Goal: Task Accomplishment & Management: Use online tool/utility

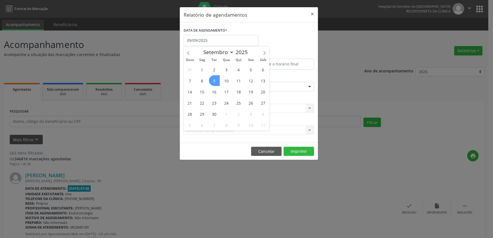
click at [212, 79] on span "9" at bounding box center [214, 80] width 11 height 11
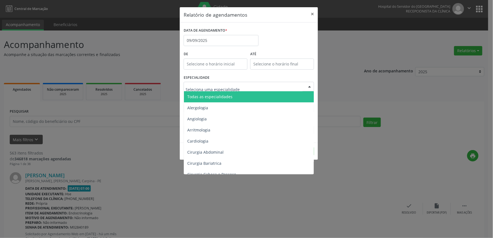
click at [220, 95] on span "Todas as especialidades" at bounding box center [209, 96] width 45 height 5
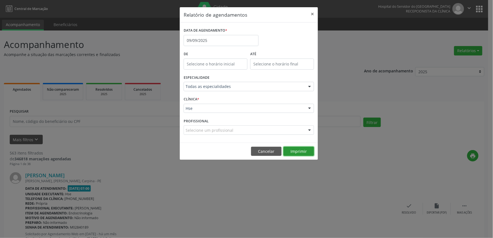
click at [302, 149] on button "Imprimir" at bounding box center [299, 151] width 31 height 9
click at [207, 40] on input "09/09/2025" at bounding box center [221, 40] width 75 height 11
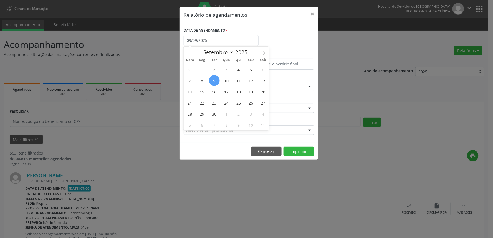
click at [275, 42] on div "DATA DE AGENDAMENTO * [DATE]" at bounding box center [248, 38] width 133 height 24
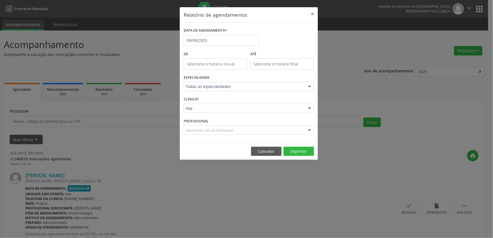
click at [265, 146] on footer "Cancelar Imprimir" at bounding box center [249, 151] width 138 height 17
click at [267, 151] on button "Cancelar" at bounding box center [266, 151] width 31 height 9
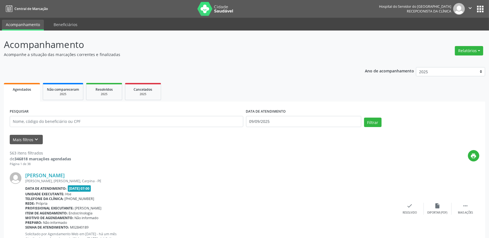
click at [471, 50] on button "Relatórios" at bounding box center [469, 50] width 28 height 9
click at [463, 62] on link "Agendamentos" at bounding box center [453, 63] width 60 height 8
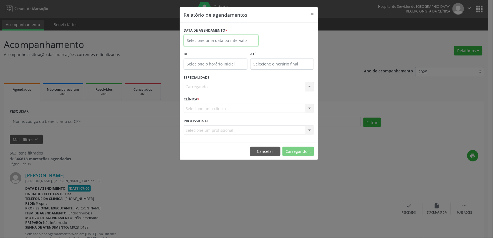
click at [228, 42] on input "text" at bounding box center [221, 40] width 75 height 11
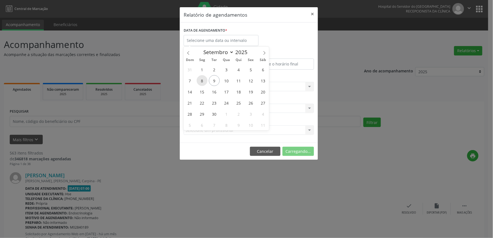
click at [204, 82] on span "8" at bounding box center [202, 80] width 11 height 11
type input "[DATE]"
click at [254, 79] on span "12" at bounding box center [251, 80] width 11 height 11
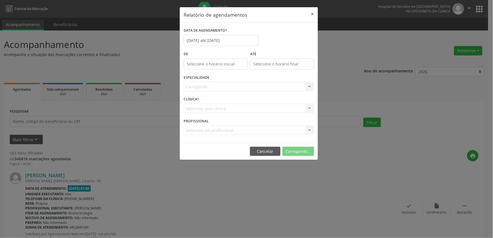
click at [253, 88] on div "Carregando... Todas as especialidades Alergologia Angiologia Arritmologia Cardi…" at bounding box center [249, 86] width 130 height 9
click at [247, 87] on div "Carregando... Todas as especialidades Alergologia Angiologia Arritmologia Cardi…" at bounding box center [249, 86] width 130 height 9
click at [257, 90] on div "Seleciona uma especialidade" at bounding box center [249, 86] width 130 height 9
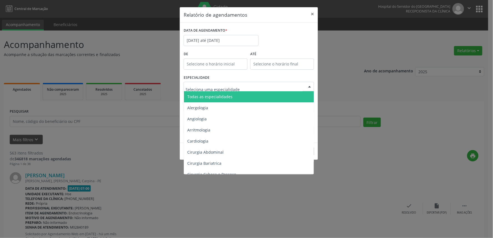
click at [258, 95] on span "Todas as especialidades" at bounding box center [249, 96] width 131 height 11
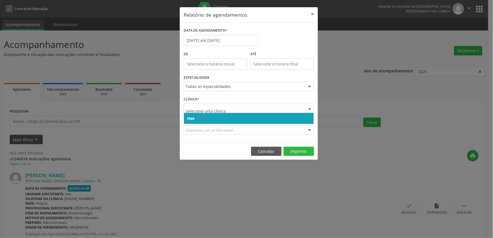
click at [234, 118] on span "Hse" at bounding box center [249, 118] width 130 height 11
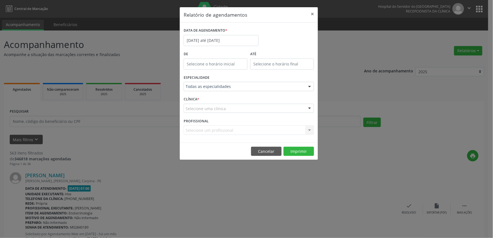
click at [235, 110] on div "Selecione uma clínica" at bounding box center [249, 108] width 130 height 9
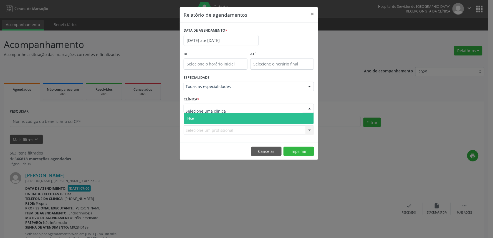
click at [235, 120] on span "Hse" at bounding box center [249, 118] width 130 height 11
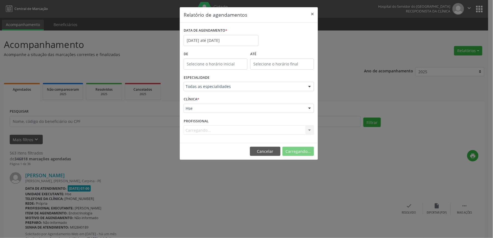
click at [234, 131] on div "Carregando... Nenhum resultado encontrado para: " " Não há nenhuma opção para s…" at bounding box center [249, 129] width 130 height 9
click at [233, 135] on div "Selecione um profissional Todos os profissionais [PERSON_NAME] Interaminense Ju…" at bounding box center [249, 129] width 130 height 9
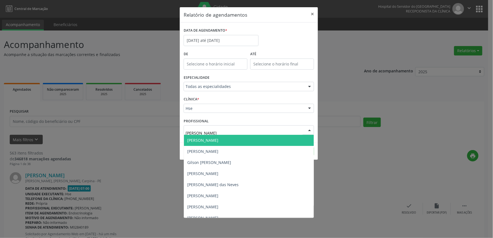
type input "[PERSON_NAME]"
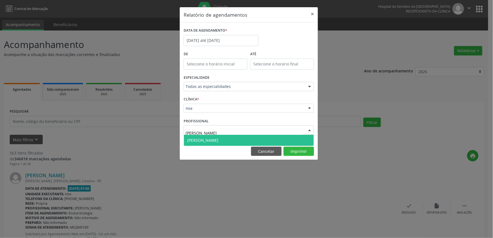
click at [218, 142] on span "[PERSON_NAME]" at bounding box center [202, 140] width 31 height 5
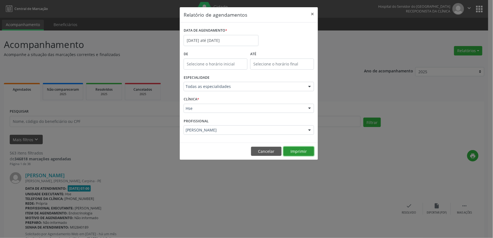
click at [290, 153] on button "Imprimir" at bounding box center [299, 151] width 31 height 9
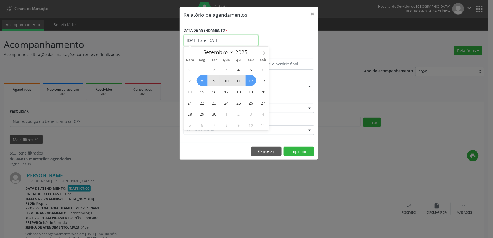
click at [222, 42] on input "[DATE] até [DATE]" at bounding box center [221, 40] width 75 height 11
click at [215, 93] on span "16" at bounding box center [214, 91] width 11 height 11
type input "[DATE]"
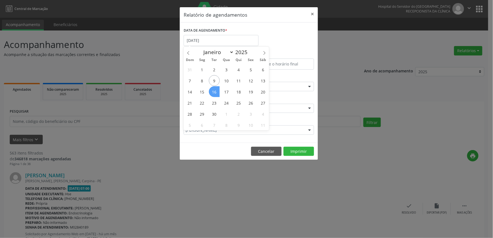
click at [215, 92] on span "16" at bounding box center [214, 91] width 11 height 11
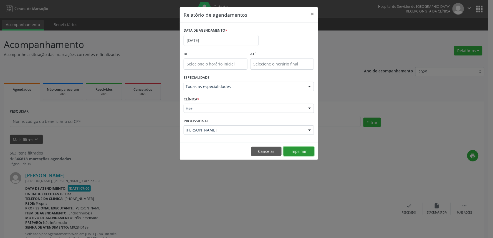
click at [306, 154] on button "Imprimir" at bounding box center [299, 151] width 31 height 9
click at [238, 40] on input "[DATE]" at bounding box center [221, 40] width 75 height 11
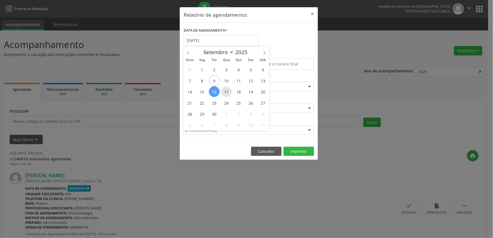
click at [226, 92] on span "17" at bounding box center [226, 91] width 11 height 11
type input "17/09/2025"
click at [226, 92] on span "17" at bounding box center [226, 91] width 11 height 11
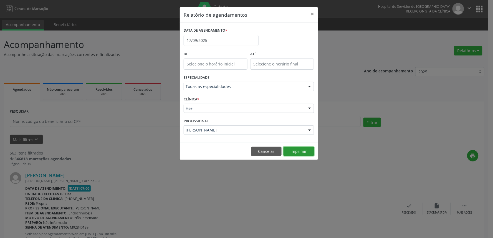
click at [295, 156] on button "Imprimir" at bounding box center [299, 151] width 31 height 9
